Goal: Task Accomplishment & Management: Use online tool/utility

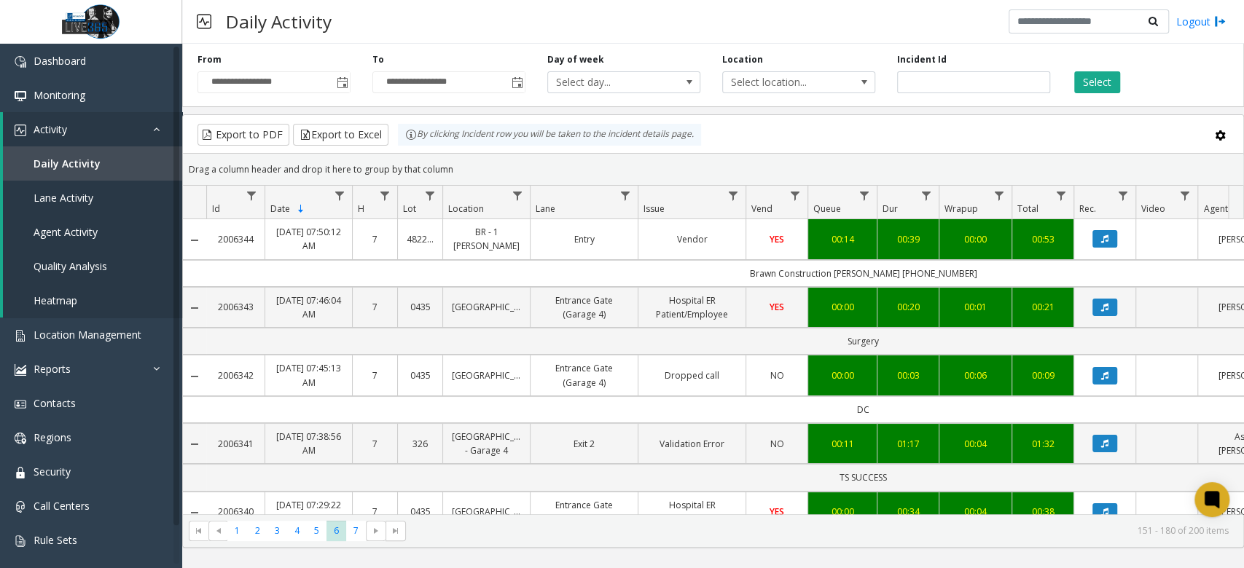
click at [1113, 67] on div "Select" at bounding box center [1148, 73] width 175 height 40
click at [1100, 79] on button "Select" at bounding box center [1097, 82] width 46 height 22
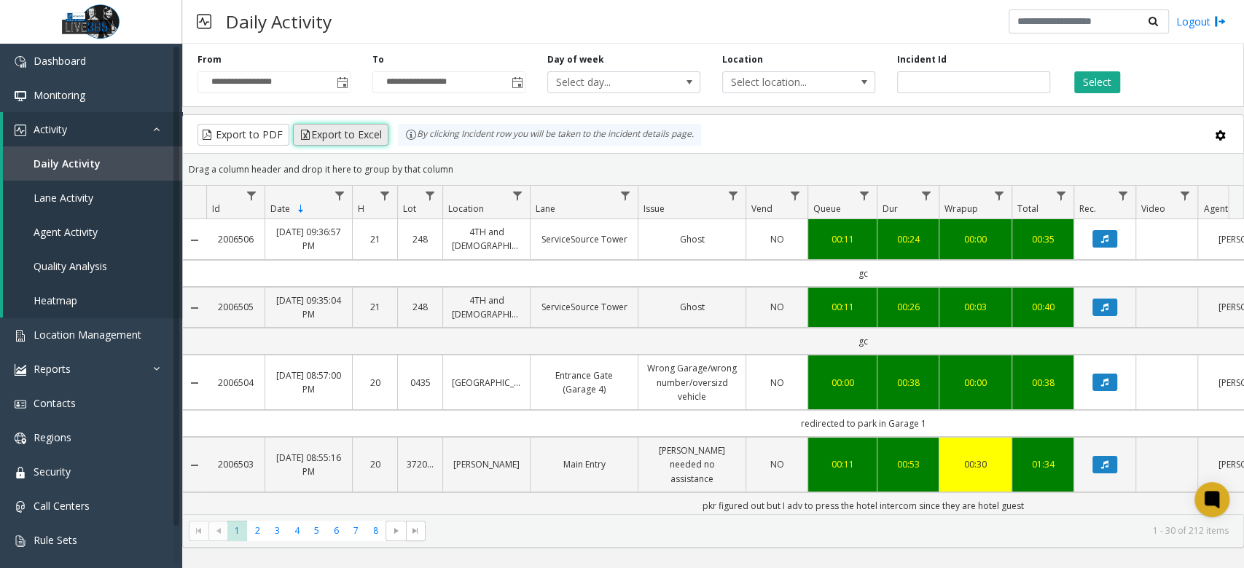
click at [356, 131] on button "Export to Excel" at bounding box center [340, 135] width 95 height 22
click at [119, 101] on link "Monitoring" at bounding box center [91, 95] width 182 height 34
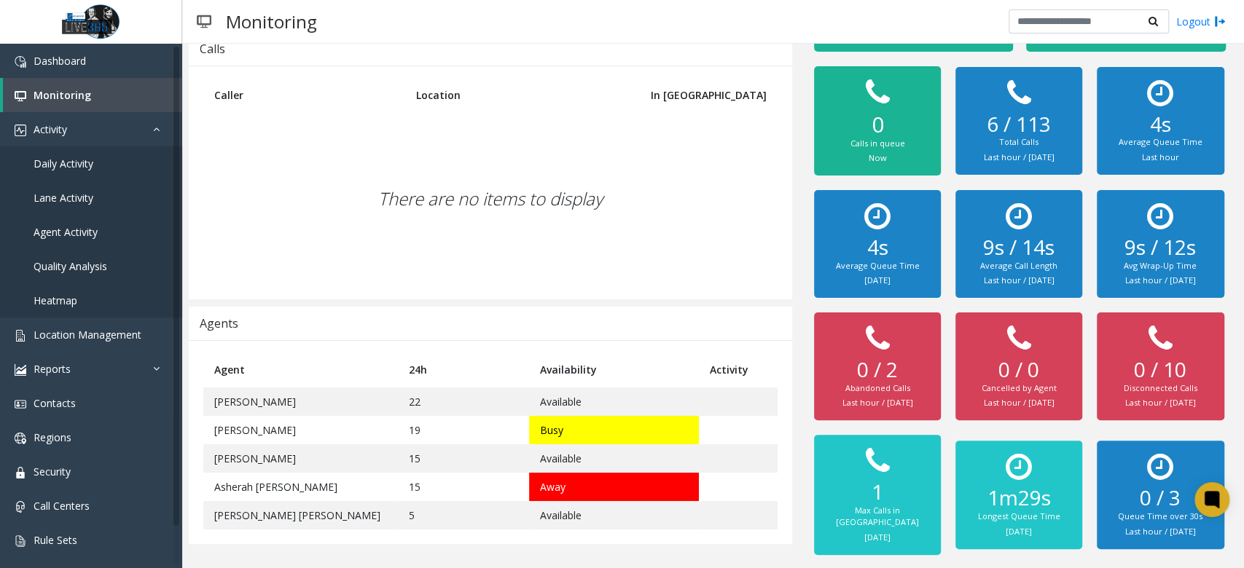
scroll to position [109, 0]
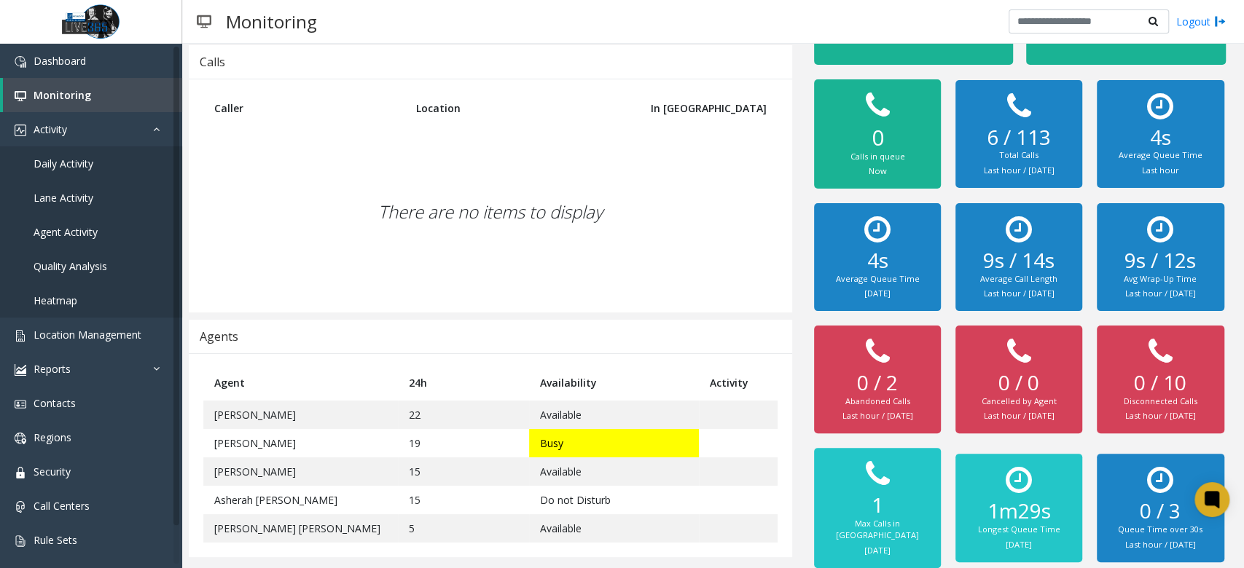
click at [621, 193] on div "There are no items to display" at bounding box center [490, 212] width 574 height 172
click at [692, 28] on div "Monitoring Logout" at bounding box center [713, 22] width 1062 height 44
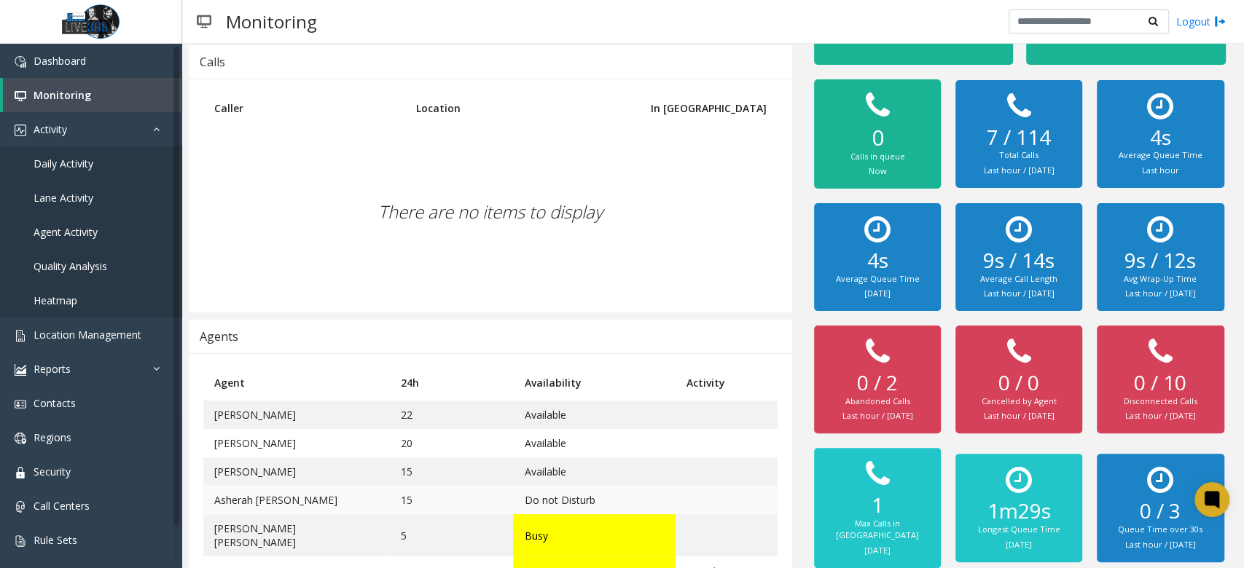
scroll to position [133, 0]
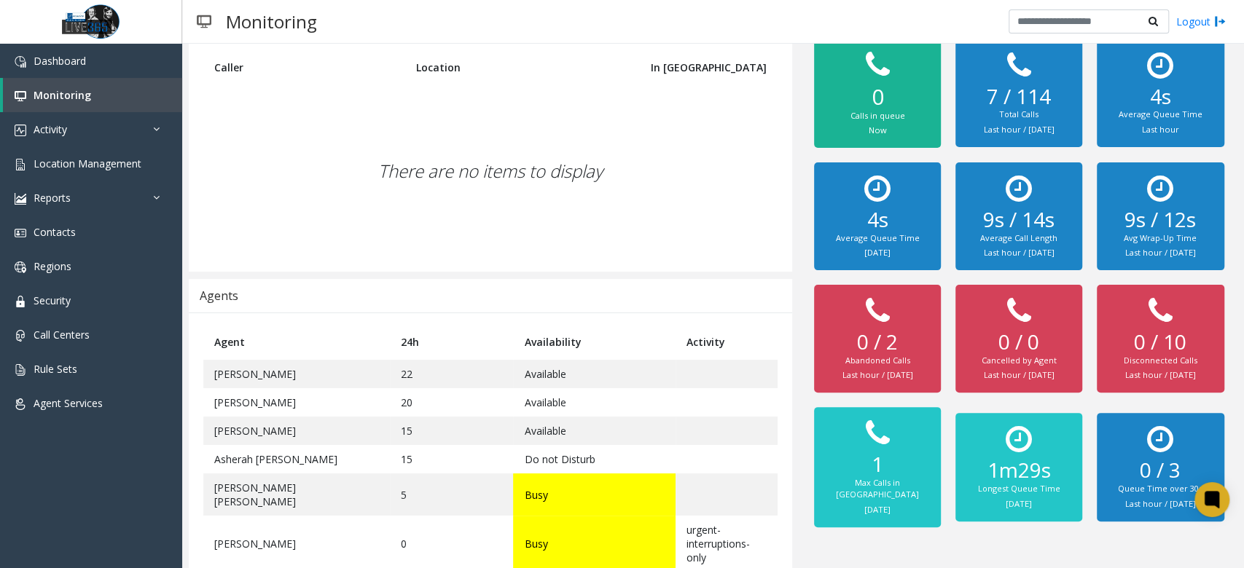
scroll to position [159, 0]
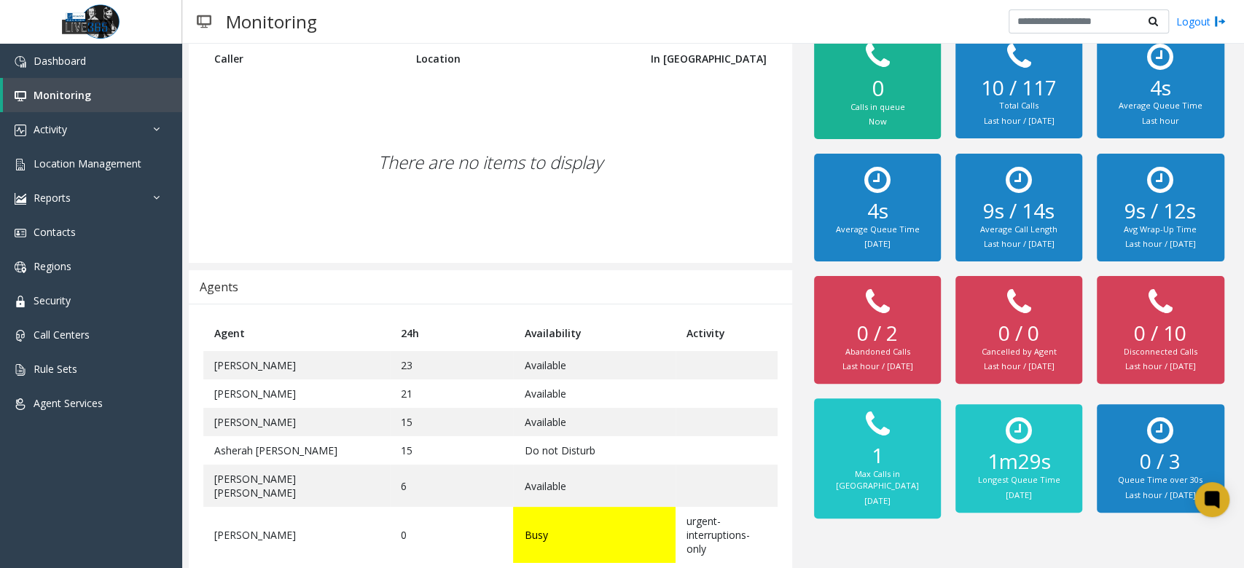
click at [593, 183] on div "There are no items to display" at bounding box center [490, 163] width 574 height 172
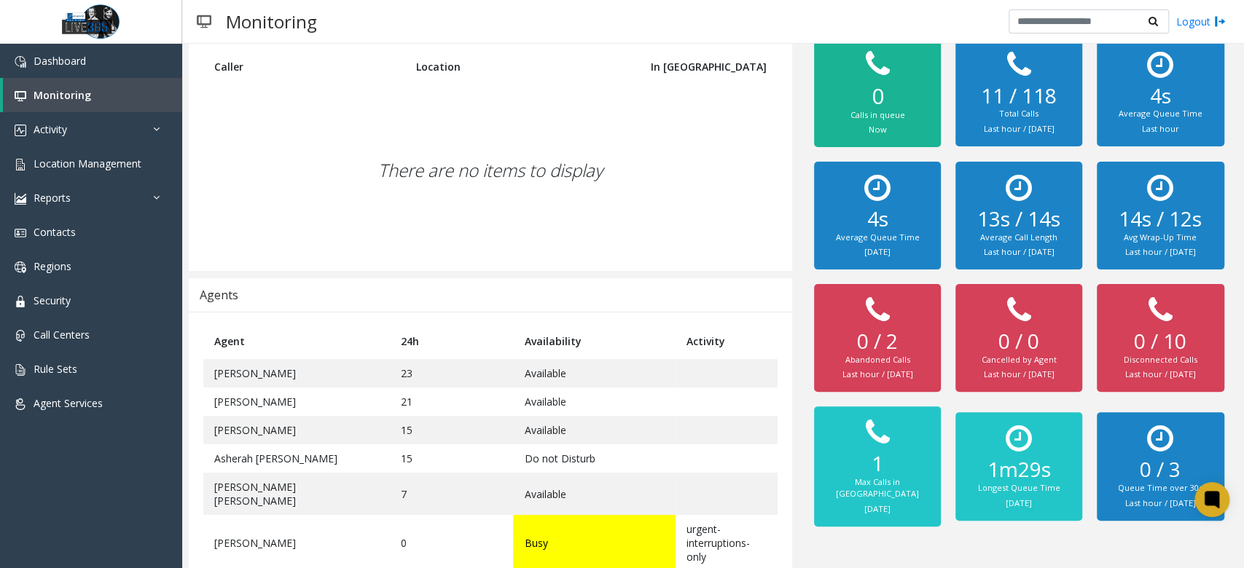
scroll to position [159, 0]
